Goal: Task Accomplishment & Management: Use online tool/utility

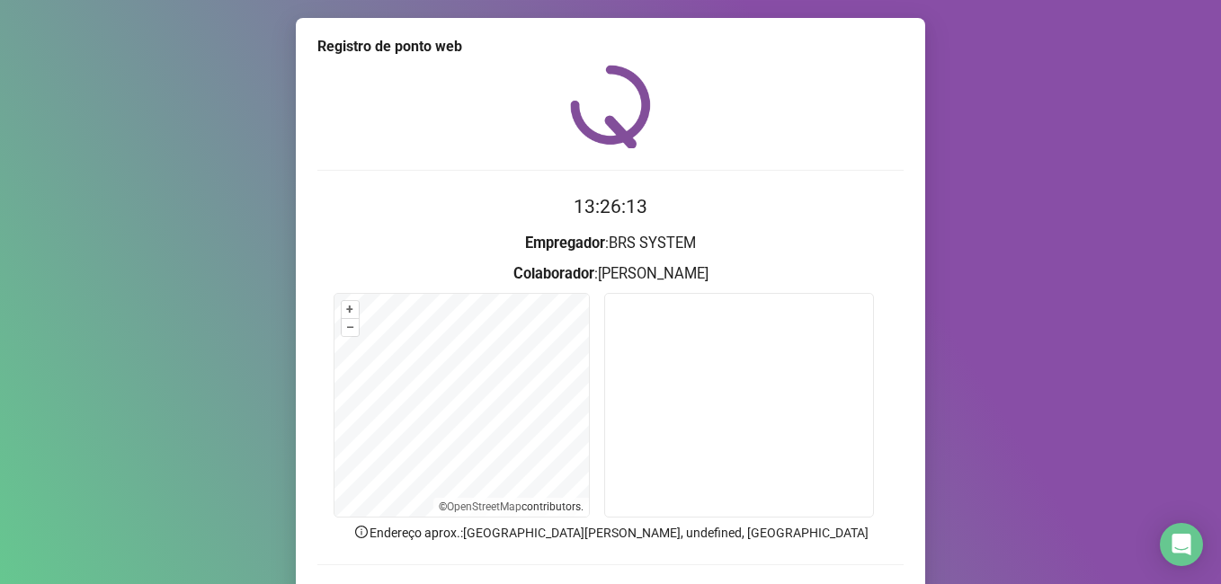
scroll to position [118, 0]
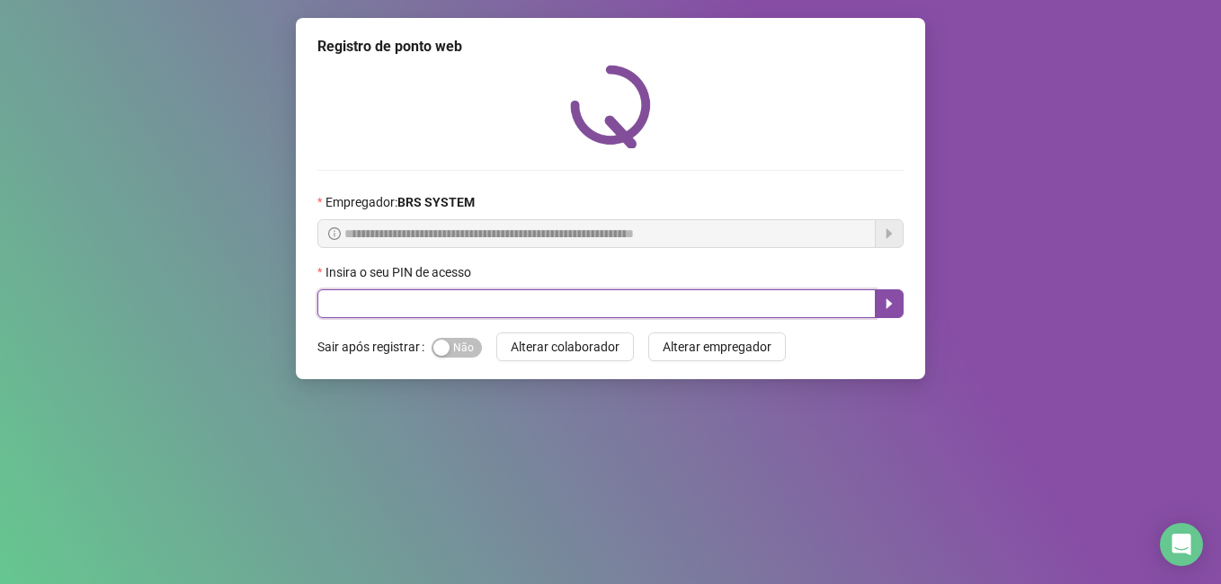
click at [384, 302] on input "text" at bounding box center [596, 304] width 558 height 29
type input "*****"
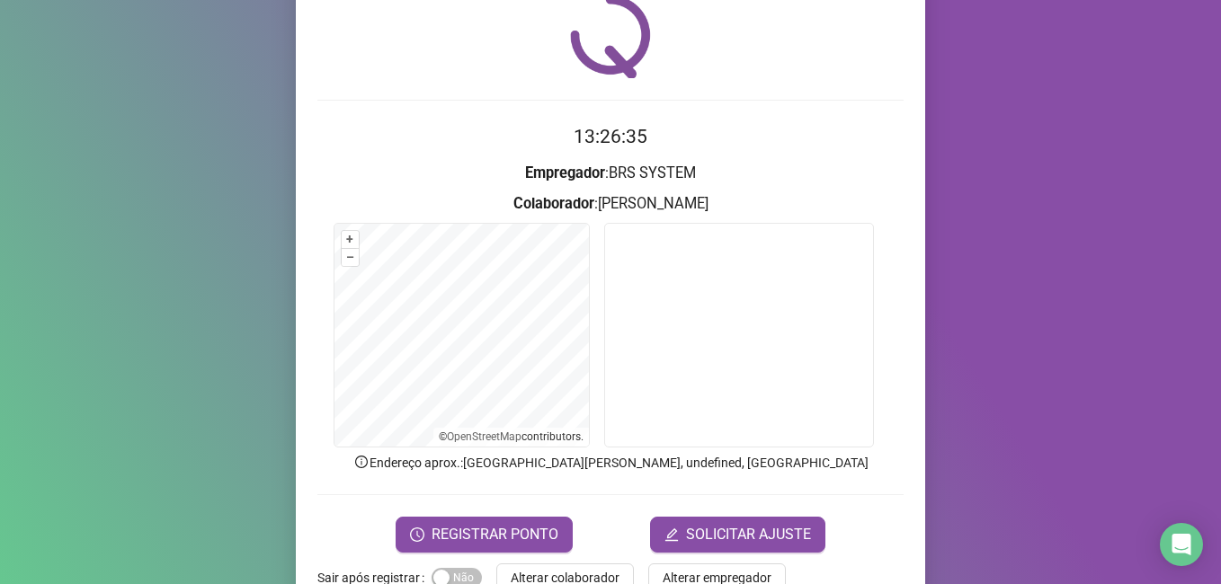
scroll to position [90, 0]
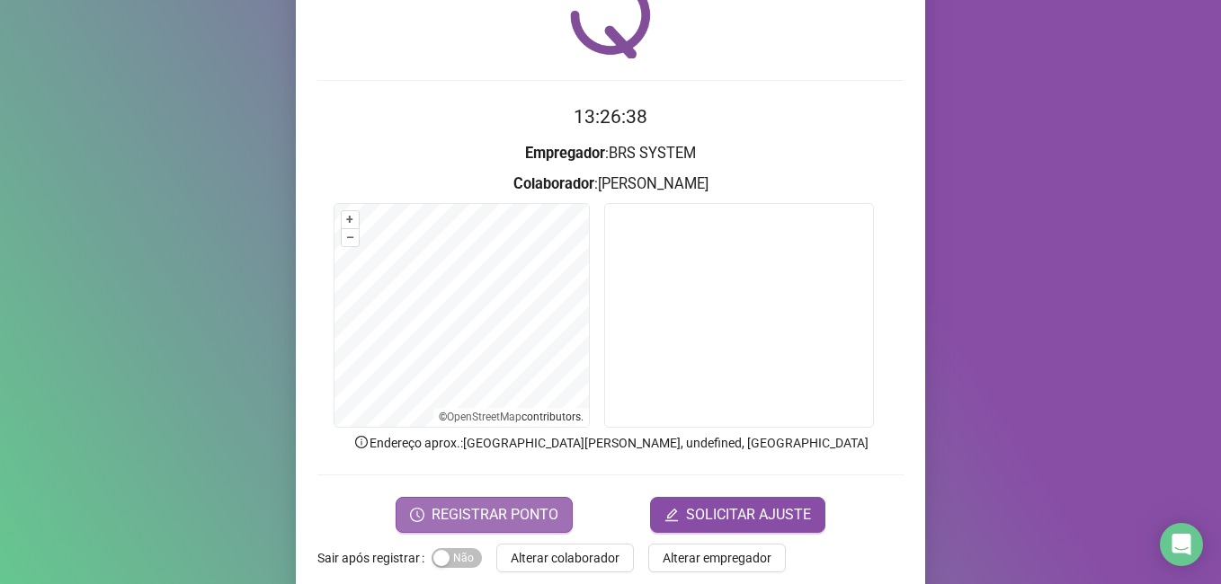
click at [473, 511] on span "REGISTRAR PONTO" at bounding box center [495, 515] width 127 height 22
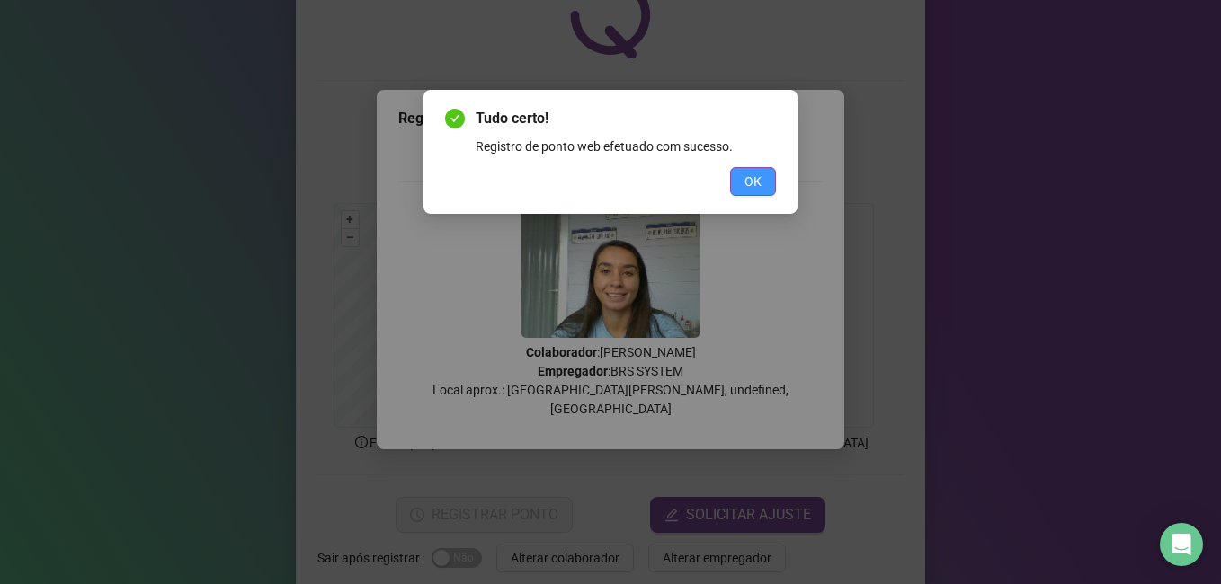
click at [754, 191] on span "OK" at bounding box center [753, 182] width 17 height 20
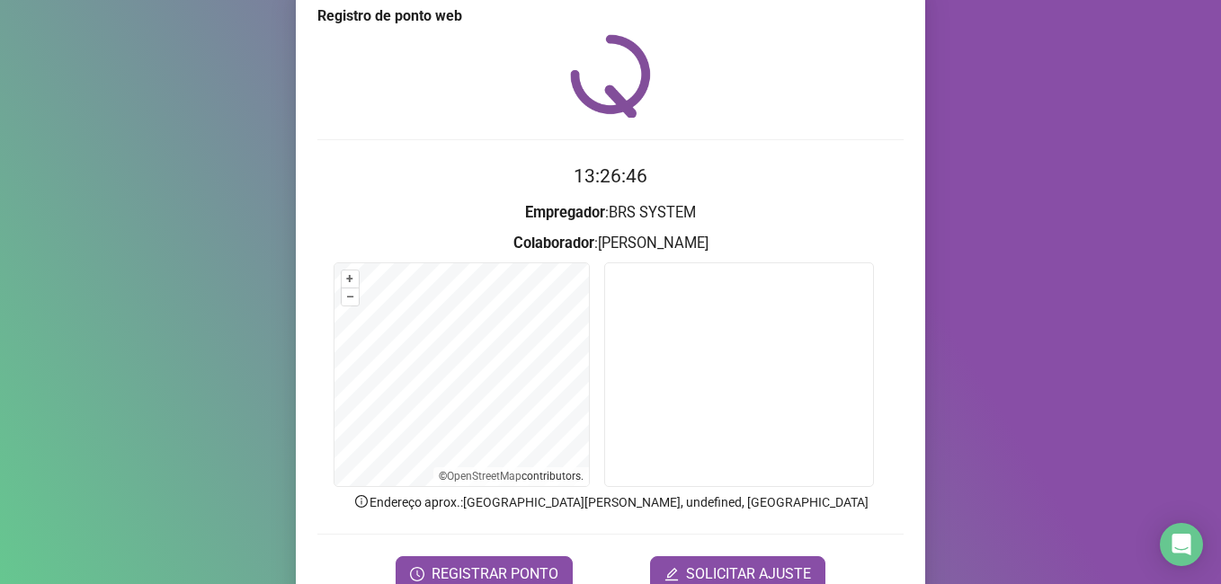
scroll to position [0, 0]
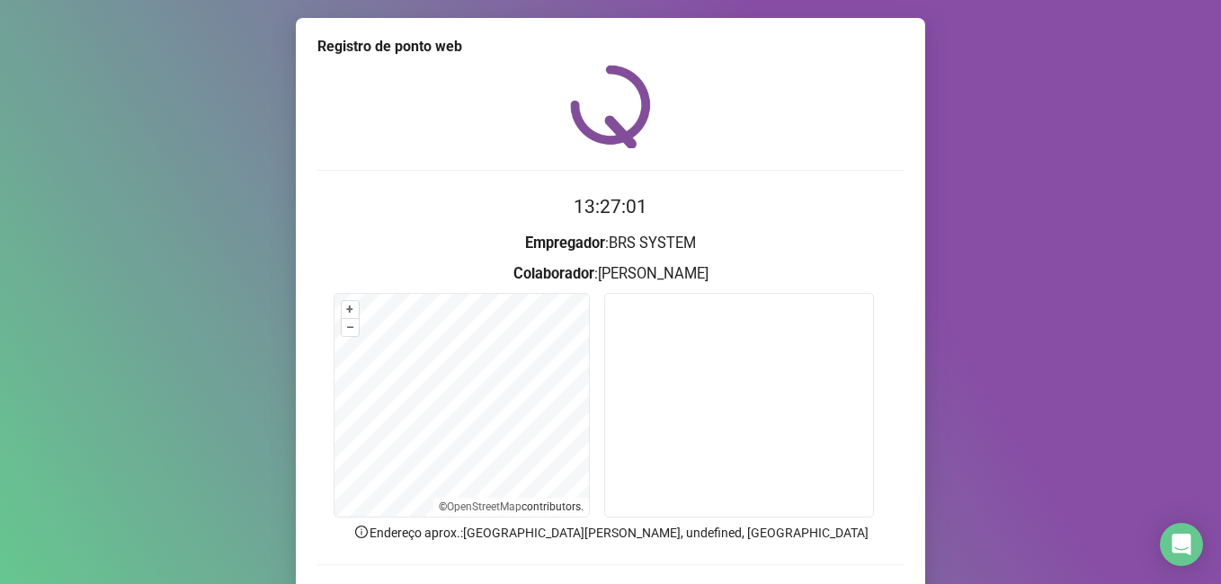
click at [1109, 303] on div "Registro de ponto web 13:27:01 Empregador : BRS SYSTEM Colaborador : [PERSON_NA…" at bounding box center [610, 292] width 1221 height 584
